Goal: Information Seeking & Learning: Learn about a topic

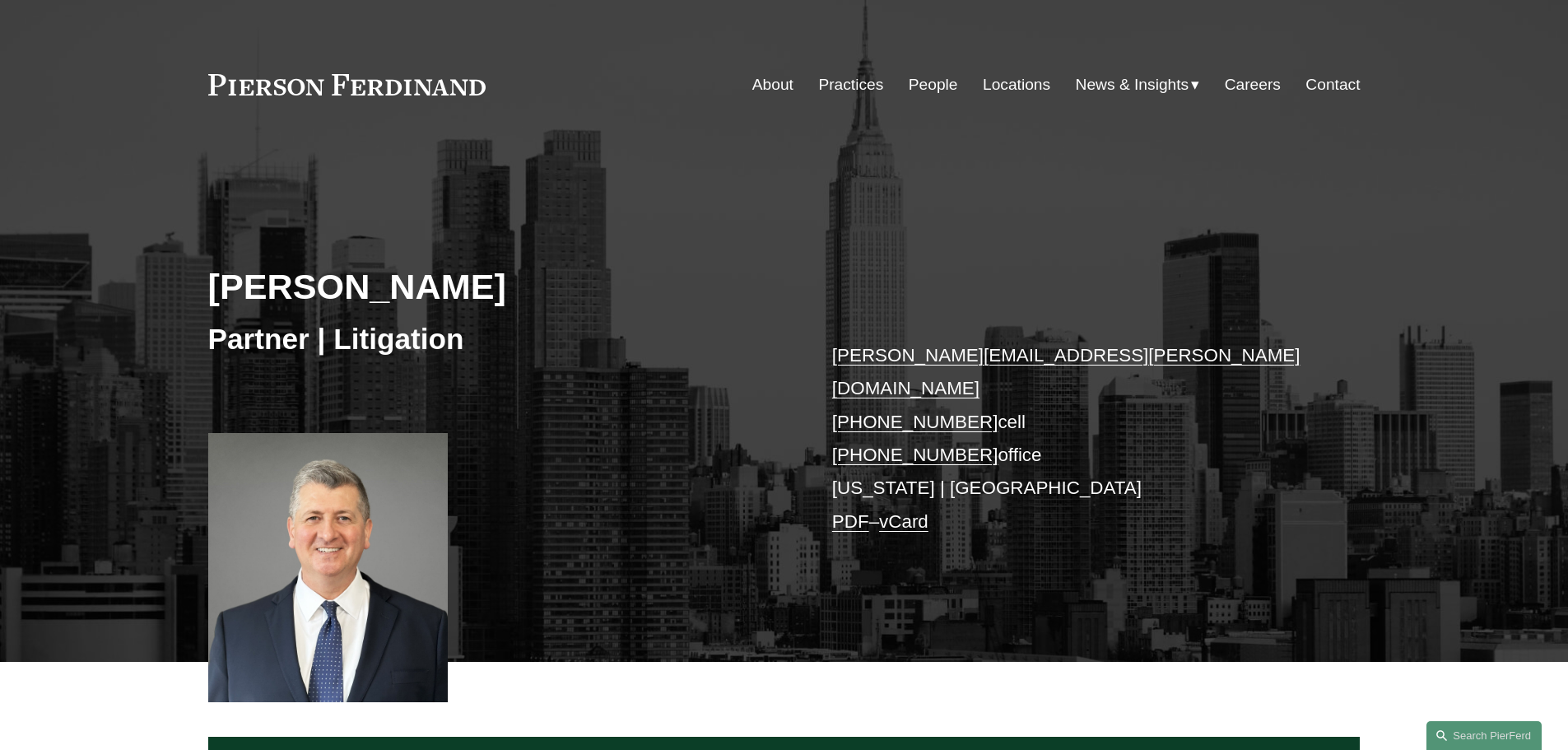
scroll to position [494, 0]
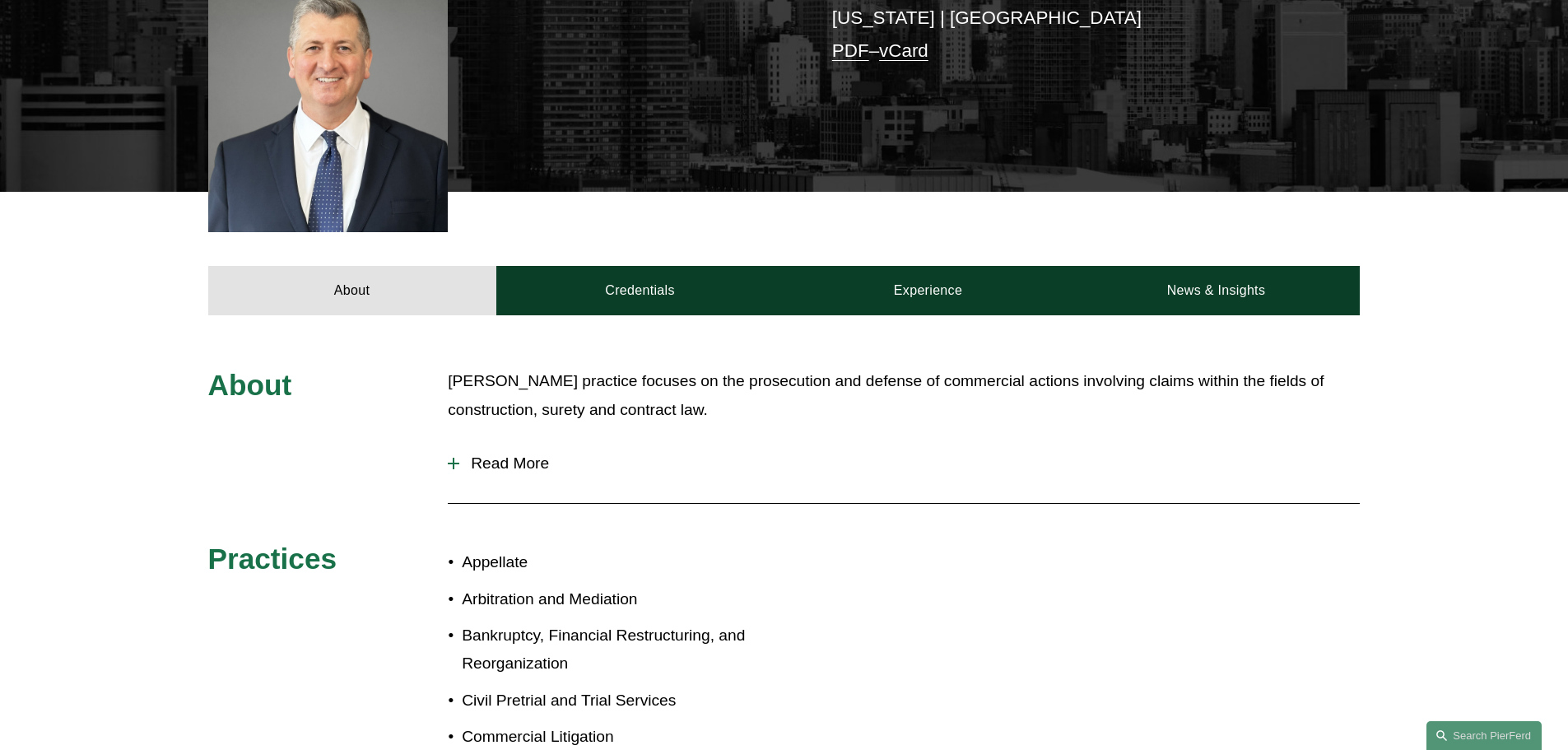
click at [620, 389] on p "[PERSON_NAME] practice focuses on the prosecution and defense of commercial act…" at bounding box center [903, 395] width 912 height 57
click at [545, 454] on span "Read More" at bounding box center [909, 463] width 900 height 18
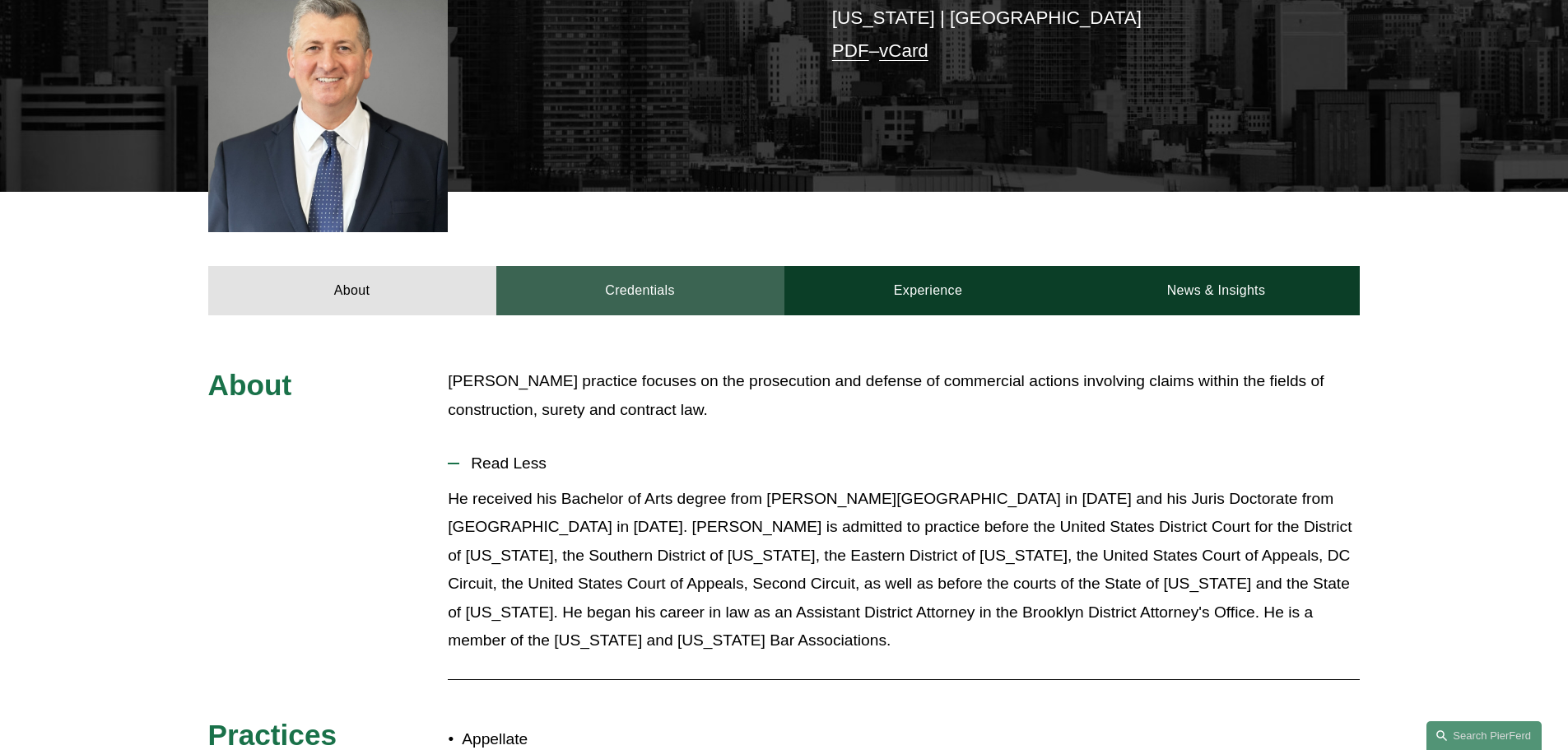
click at [667, 272] on link "Credentials" at bounding box center [640, 291] width 288 height 49
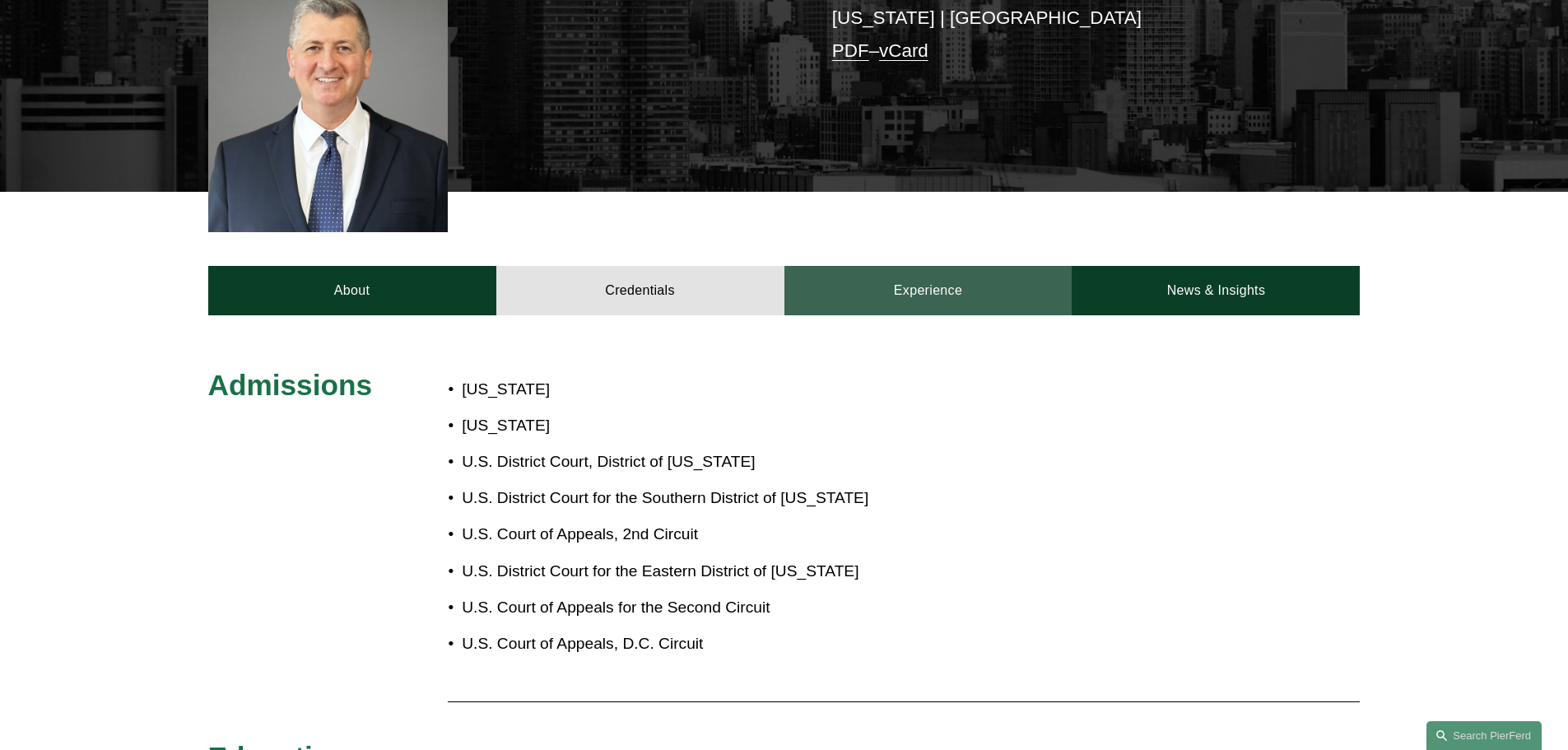
click at [843, 266] on link "Experience" at bounding box center [928, 291] width 288 height 49
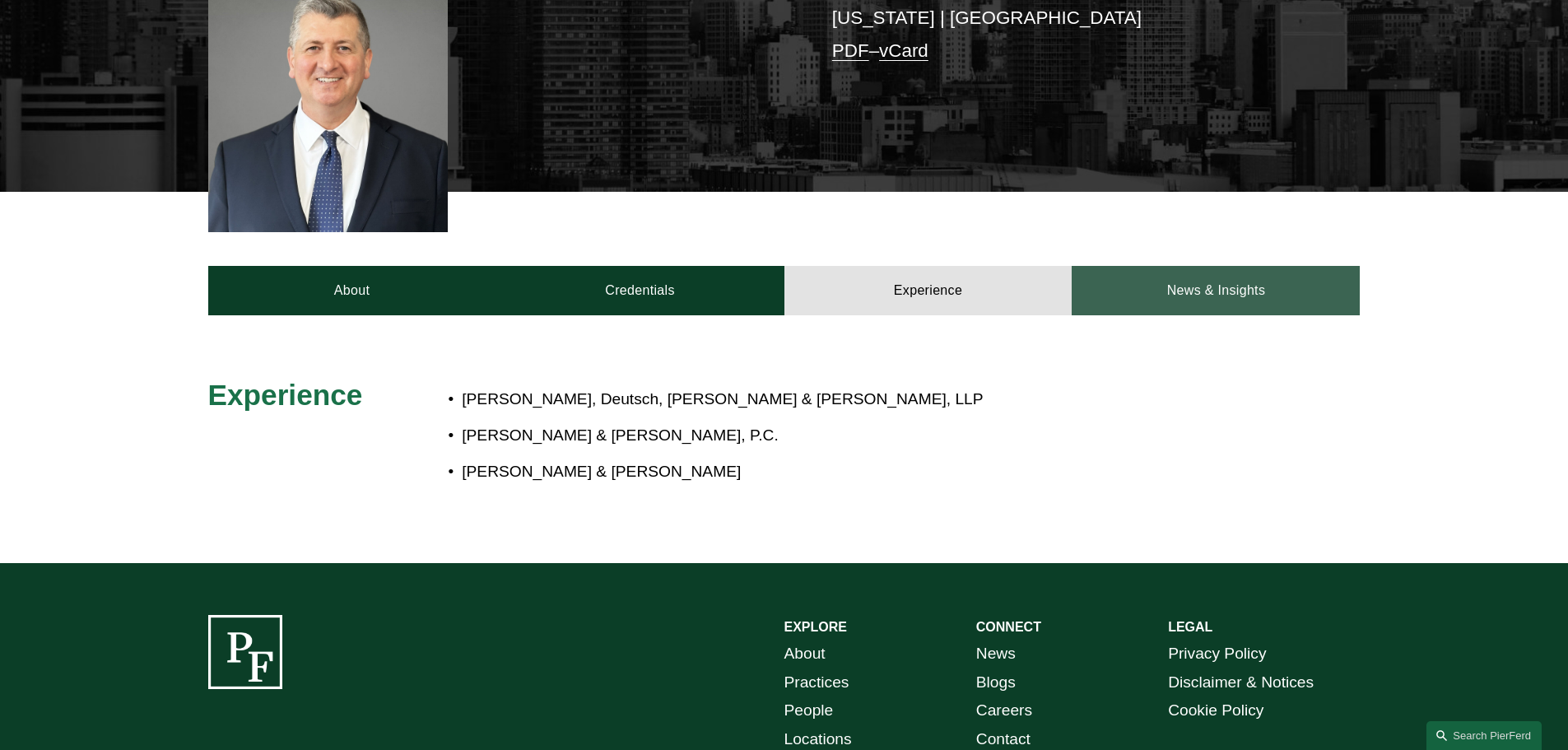
click at [1147, 268] on link "News & Insights" at bounding box center [1215, 291] width 288 height 49
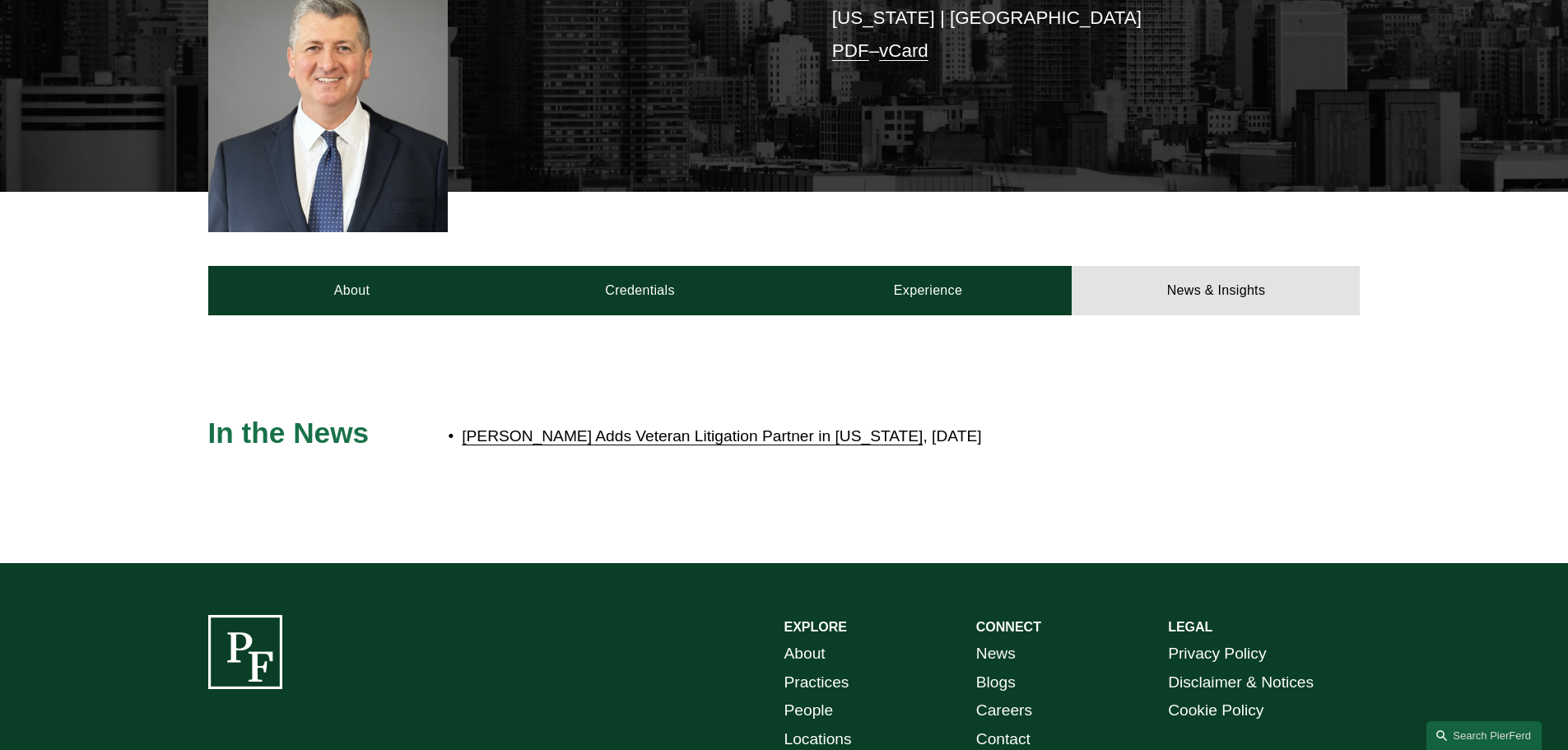
click at [1164, 422] on p "[PERSON_NAME] Adds Veteran Litigation Partner in [US_STATE] , [DATE]" at bounding box center [838, 437] width 754 height 29
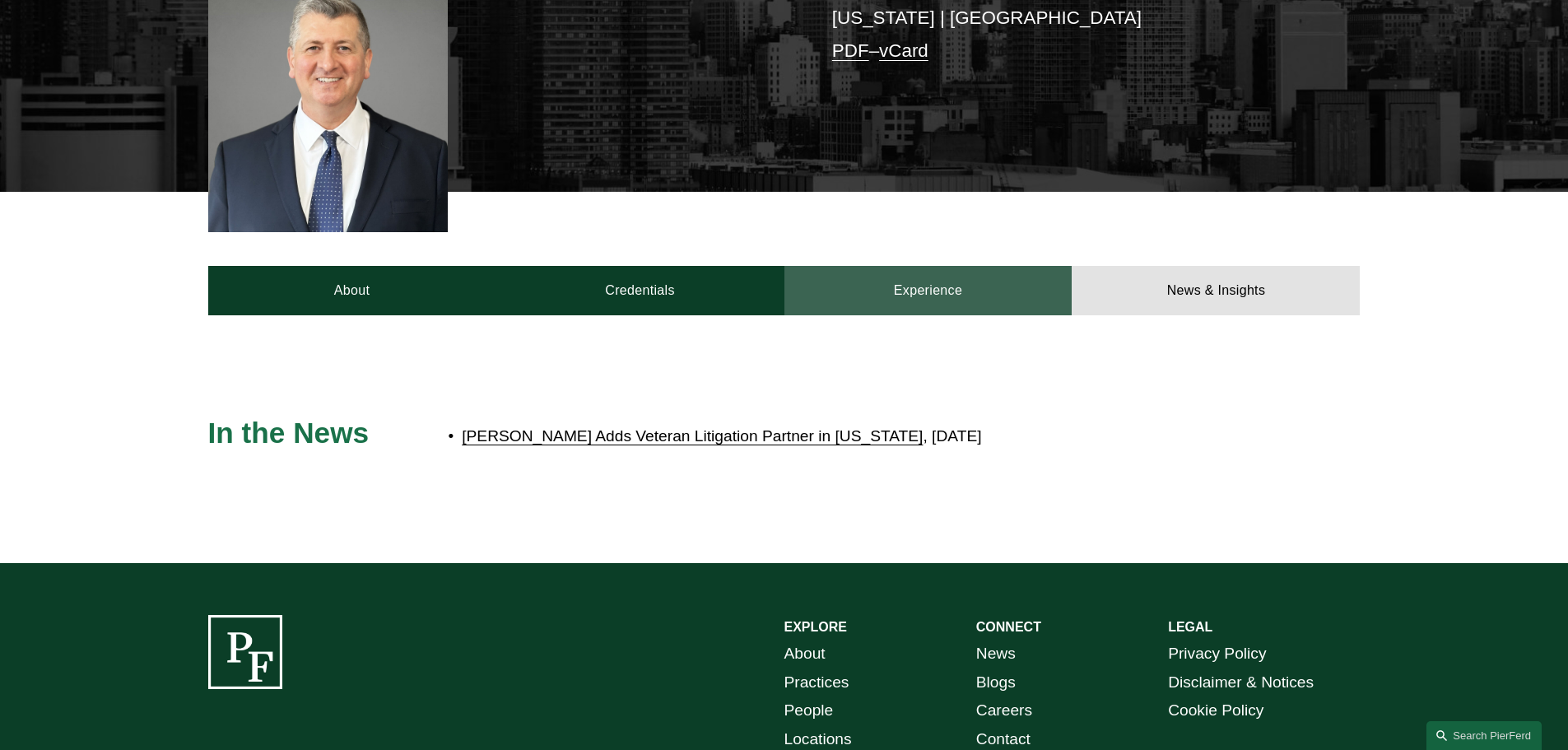
click at [884, 282] on link "Experience" at bounding box center [928, 291] width 288 height 49
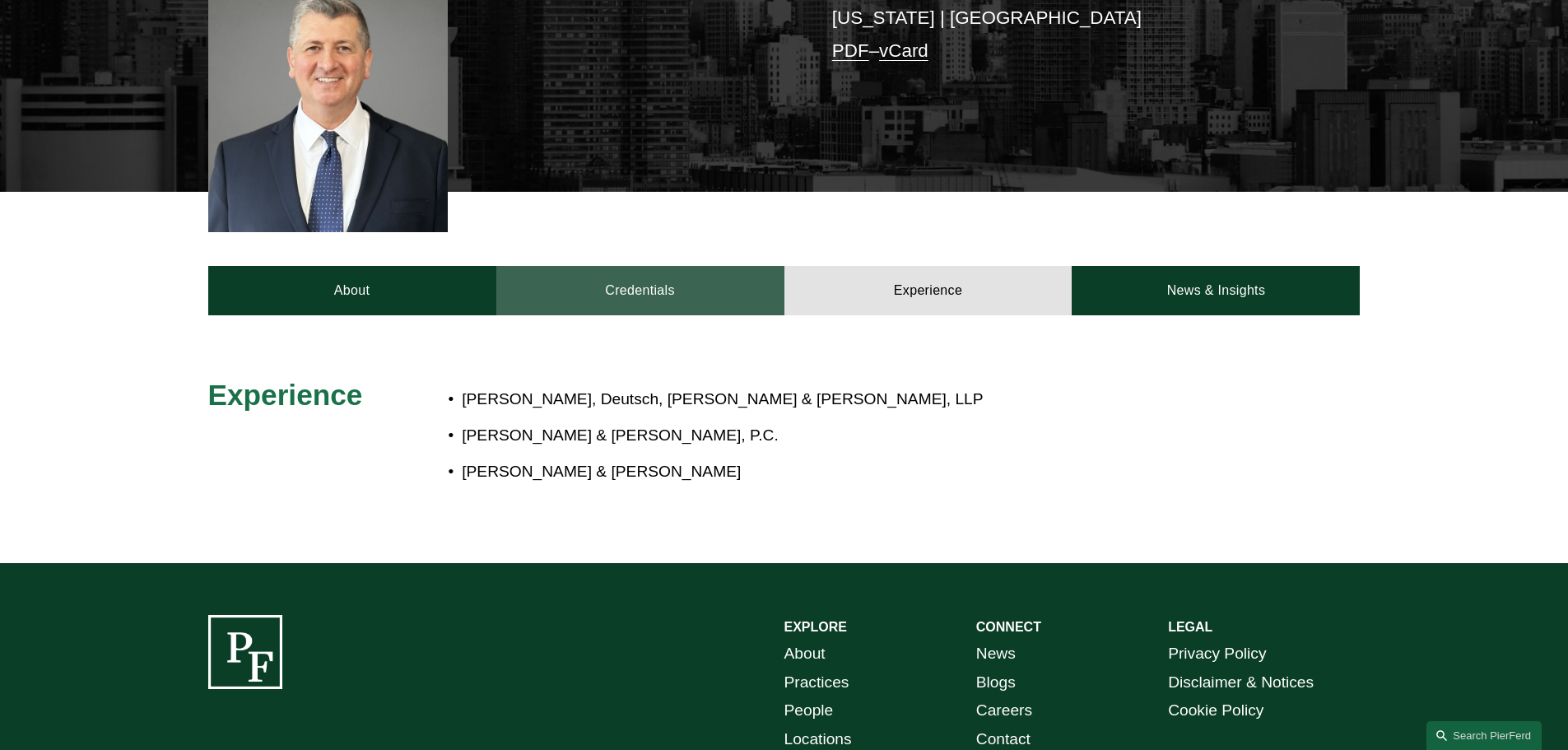
click at [680, 266] on link "Credentials" at bounding box center [640, 291] width 288 height 49
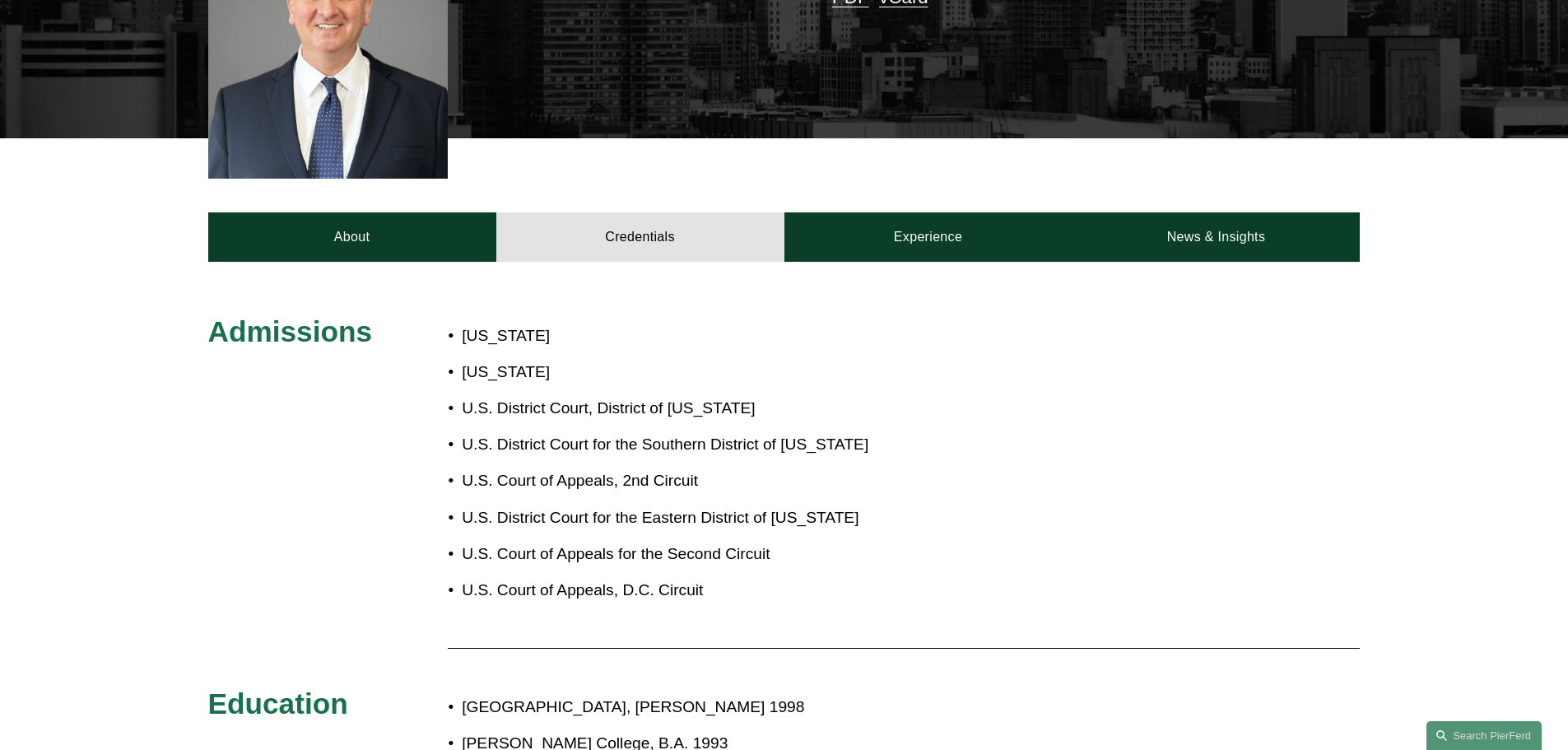
scroll to position [576, 0]
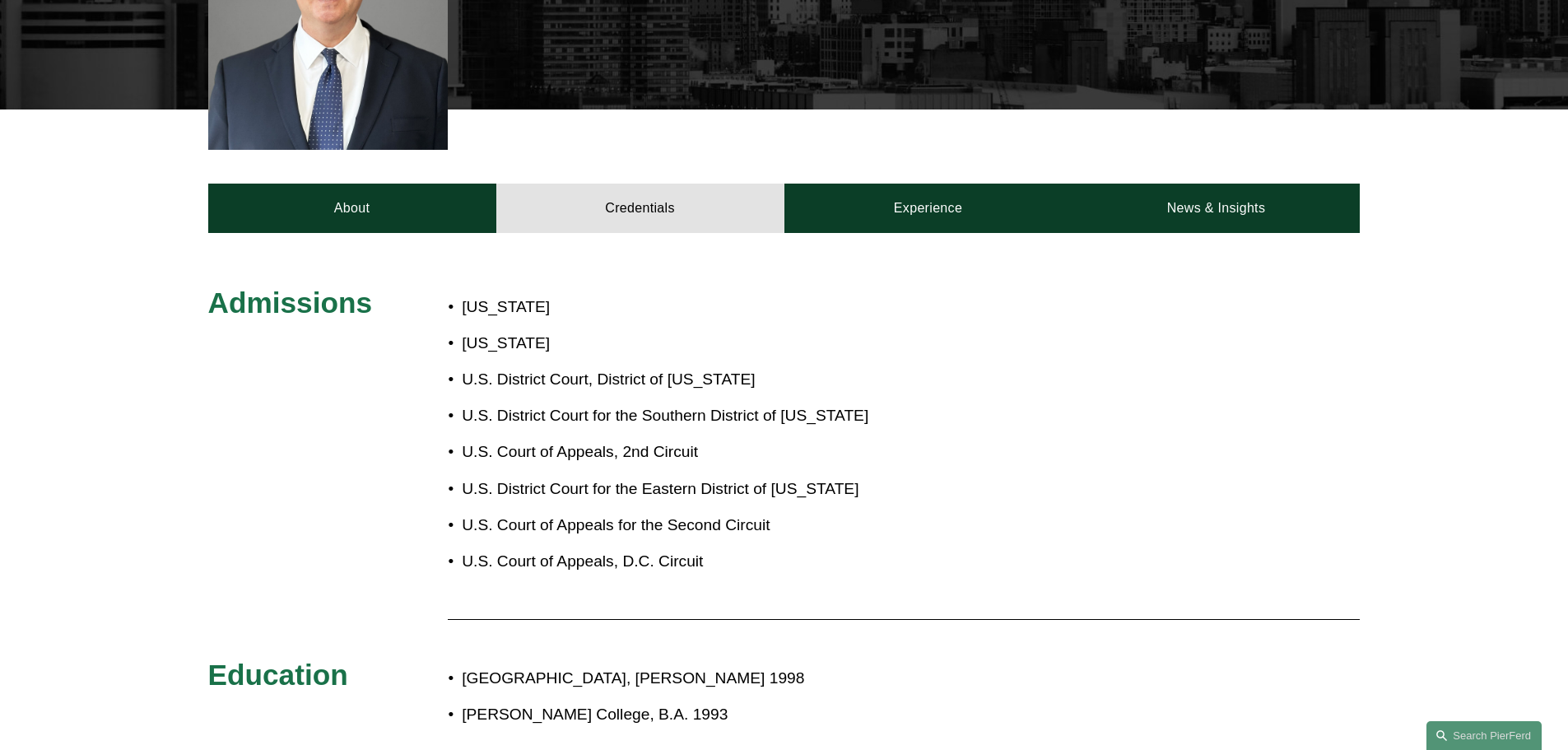
click at [939, 285] on div "Admissions [US_STATE] [US_STATE] U.S. District Court, District of [US_STATE] U.…" at bounding box center [784, 594] width 1568 height 619
